Goal: Task Accomplishment & Management: Complete application form

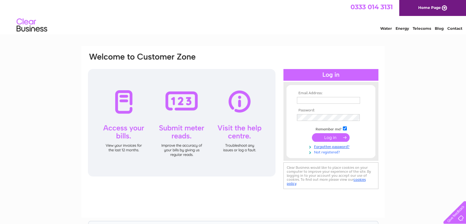
click at [331, 152] on link "Not registered?" at bounding box center [332, 152] width 70 height 6
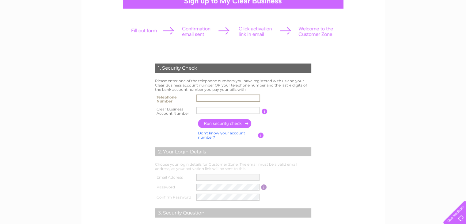
click at [228, 98] on input "text" at bounding box center [229, 97] width 64 height 7
type input "07712176691"
type input "2801447"
click at [231, 119] on input "button" at bounding box center [225, 123] width 54 height 9
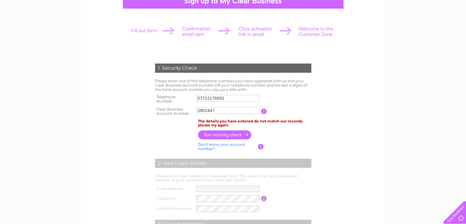
scroll to position [76, 0]
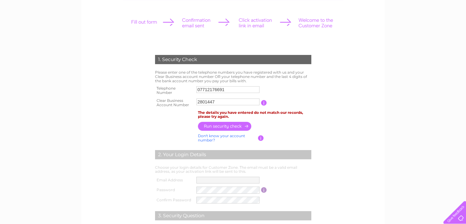
click at [217, 87] on input "07712176691" at bounding box center [228, 89] width 63 height 7
click at [217, 87] on input "07712176691" at bounding box center [229, 89] width 64 height 7
type input "07712176691"
click at [210, 124] on input "button" at bounding box center [225, 126] width 54 height 9
